Goal: Navigation & Orientation: Find specific page/section

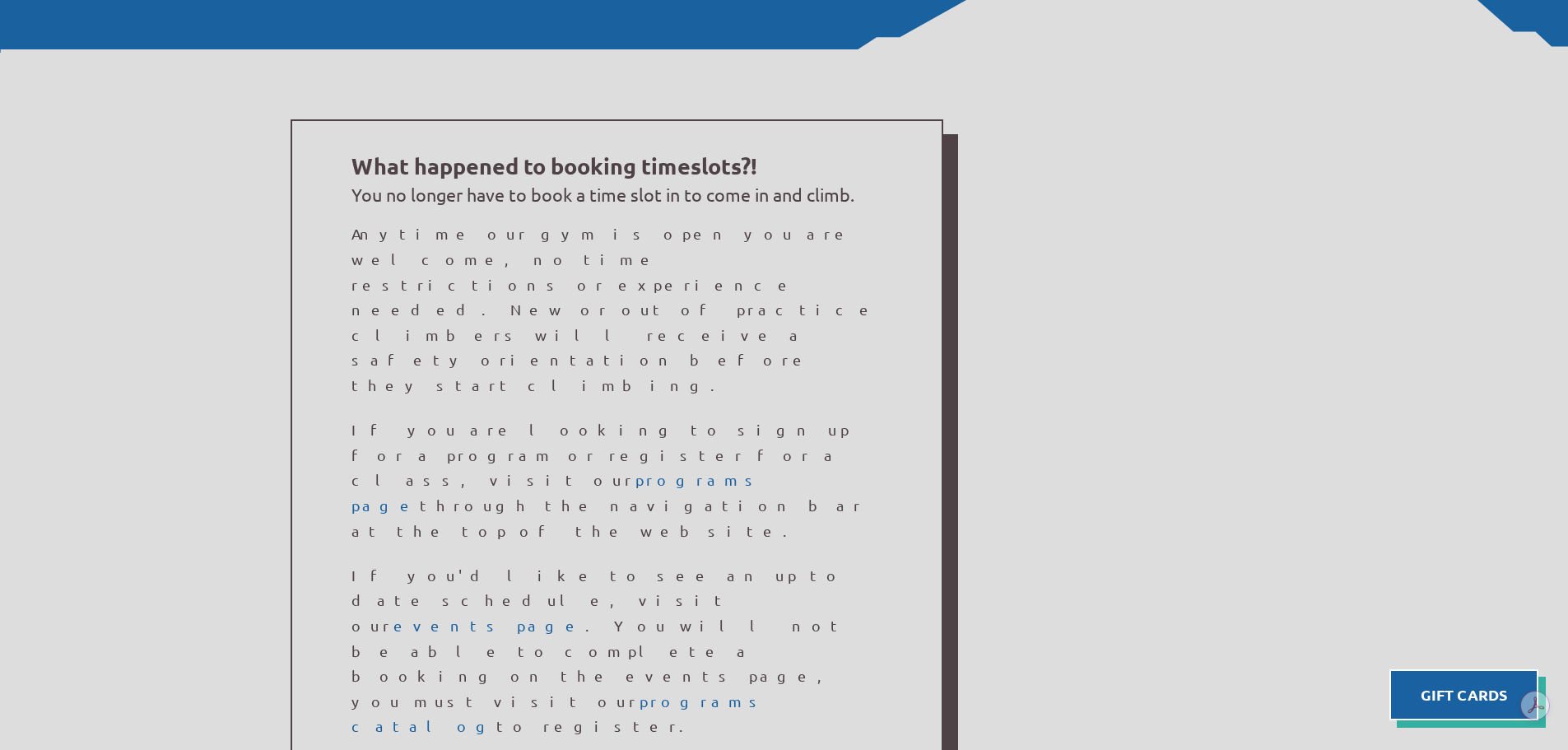
scroll to position [1153, 0]
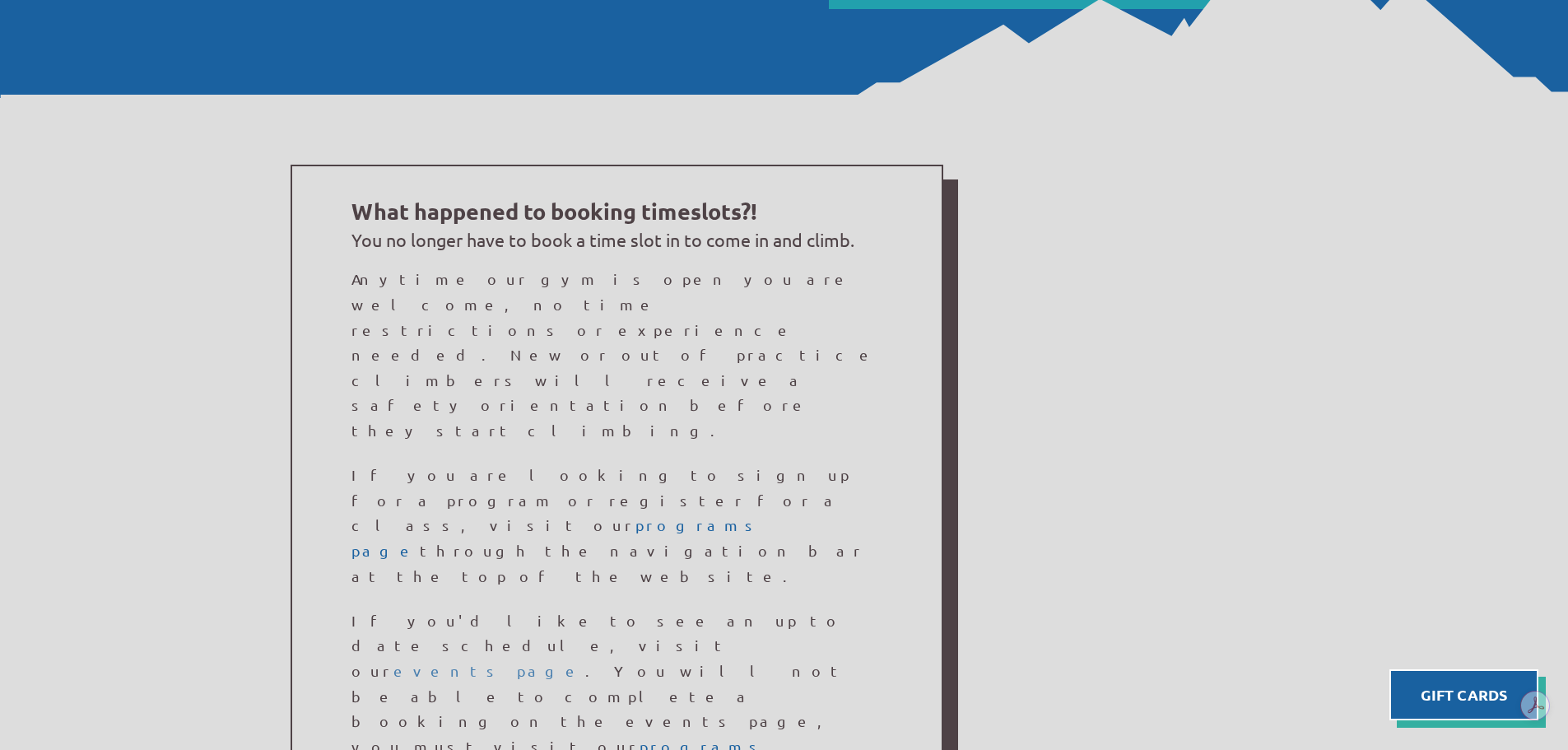
click at [585, 662] on link "events page" at bounding box center [489, 670] width 192 height 17
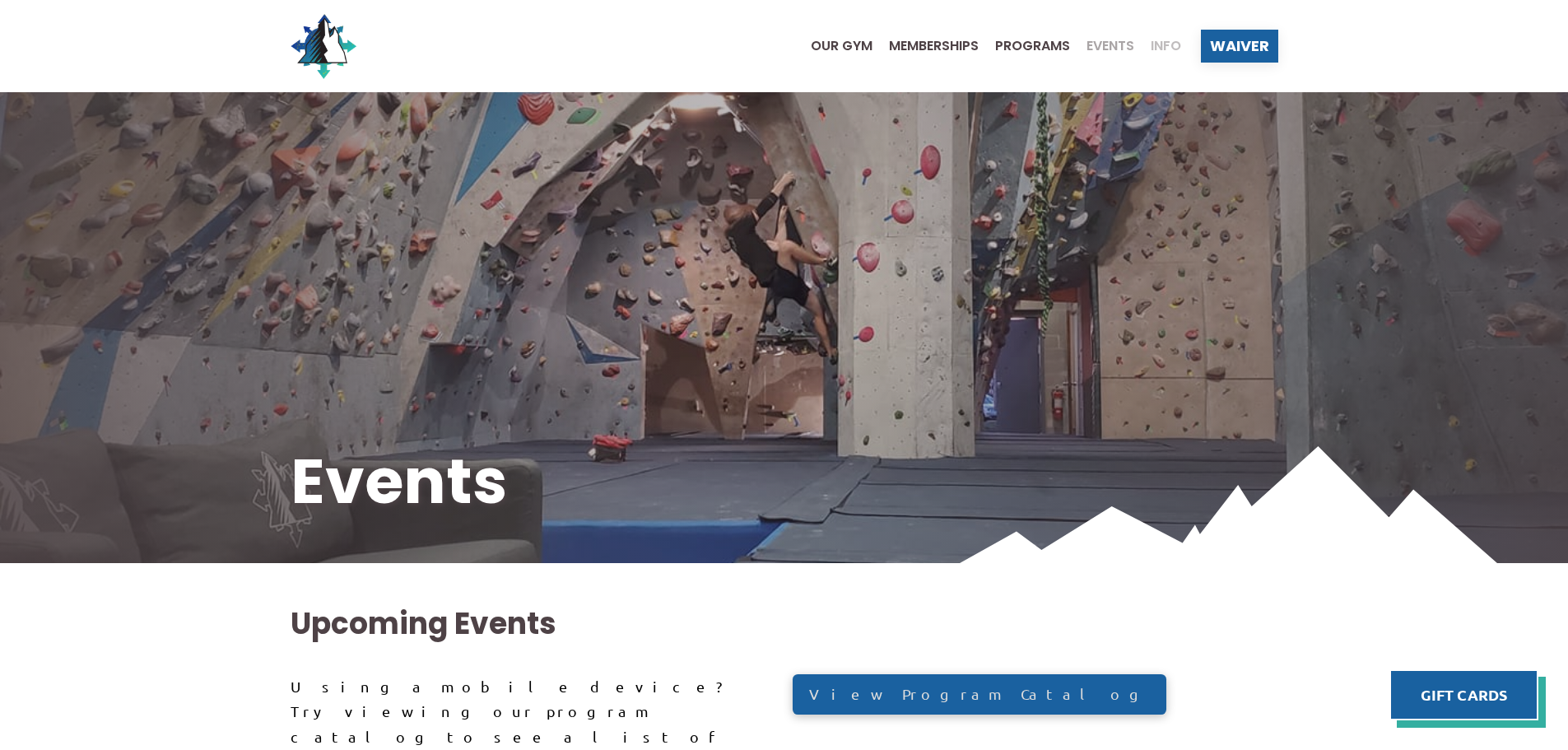
click at [1163, 41] on span "Info" at bounding box center [1166, 46] width 31 height 13
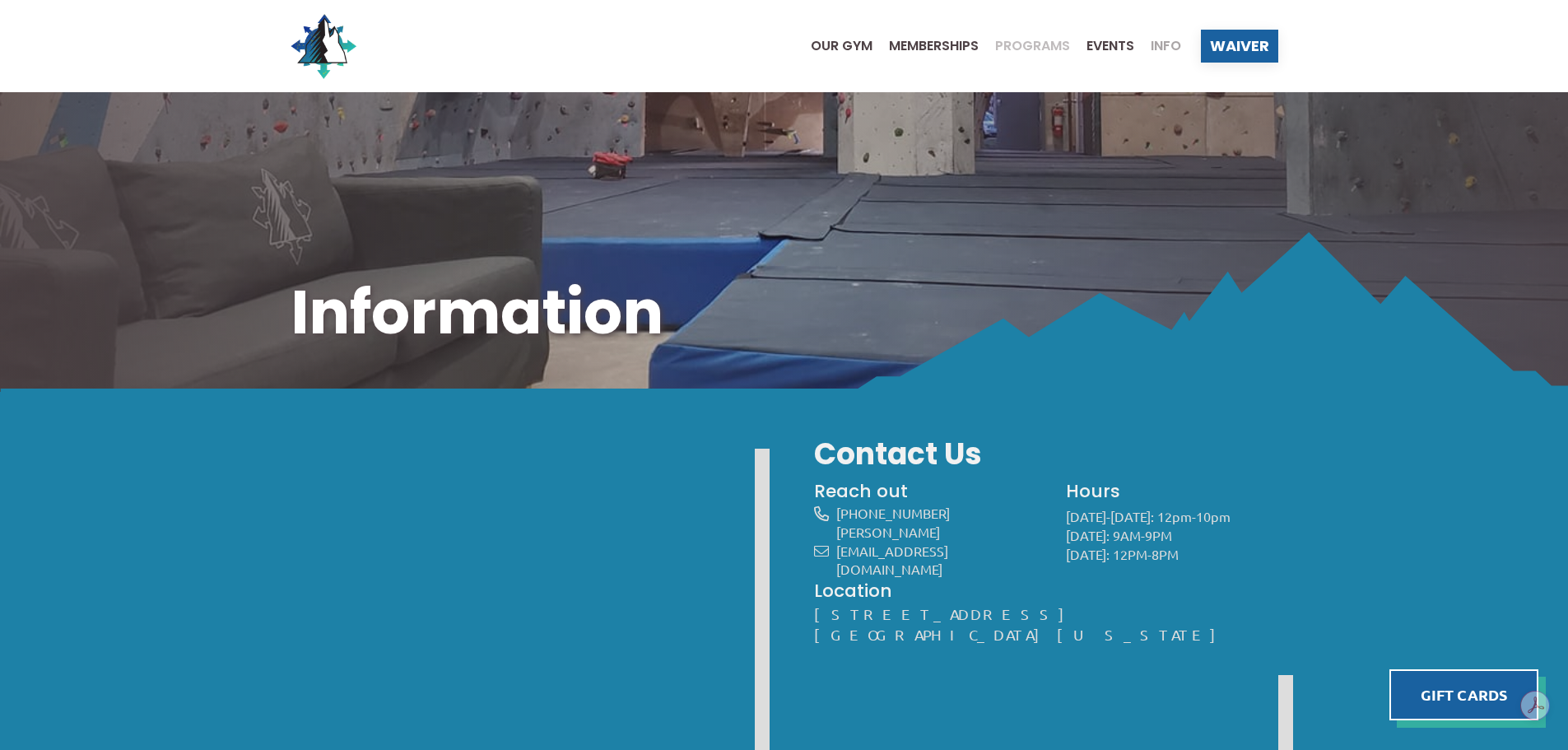
click at [1039, 45] on span "Programs" at bounding box center [1033, 46] width 75 height 13
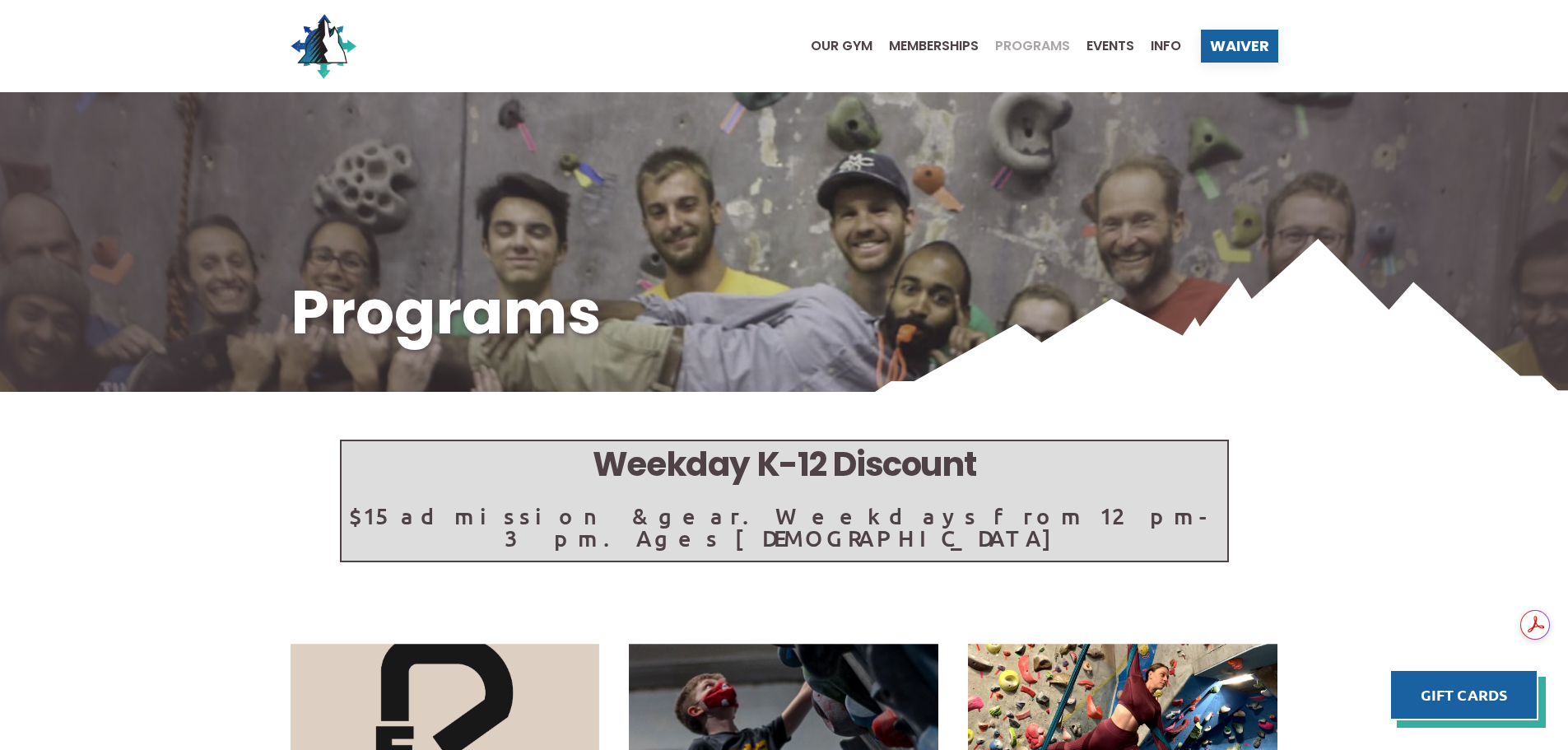
click at [917, 242] on img at bounding box center [784, 317] width 1568 height 157
